Goal: Navigation & Orientation: Find specific page/section

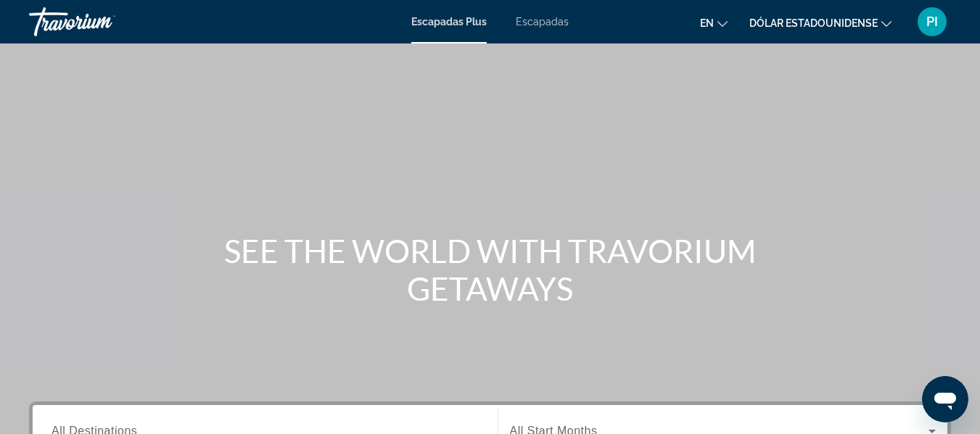
click at [540, 35] on div "Escapadas Plus Escapadas en English Español Français Italiano Português русский…" at bounding box center [490, 22] width 980 height 38
click at [540, 22] on font "Escapadas" at bounding box center [542, 22] width 53 height 12
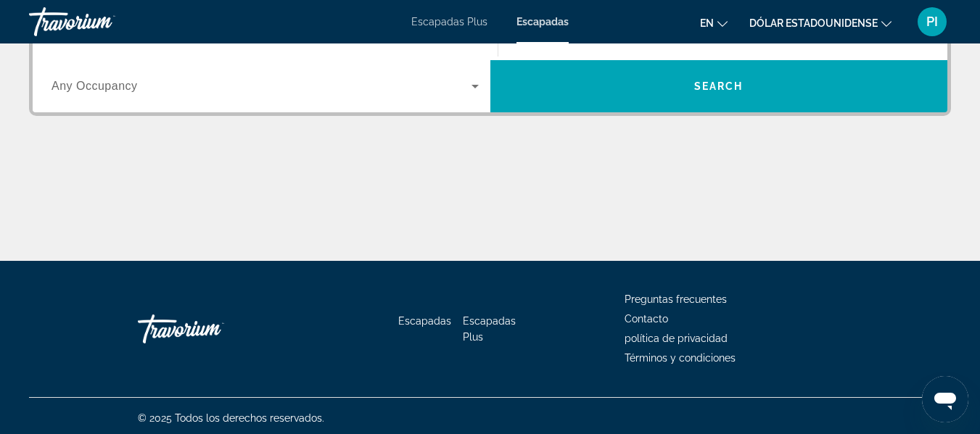
scroll to position [402, 0]
